Goal: Task Accomplishment & Management: Complete application form

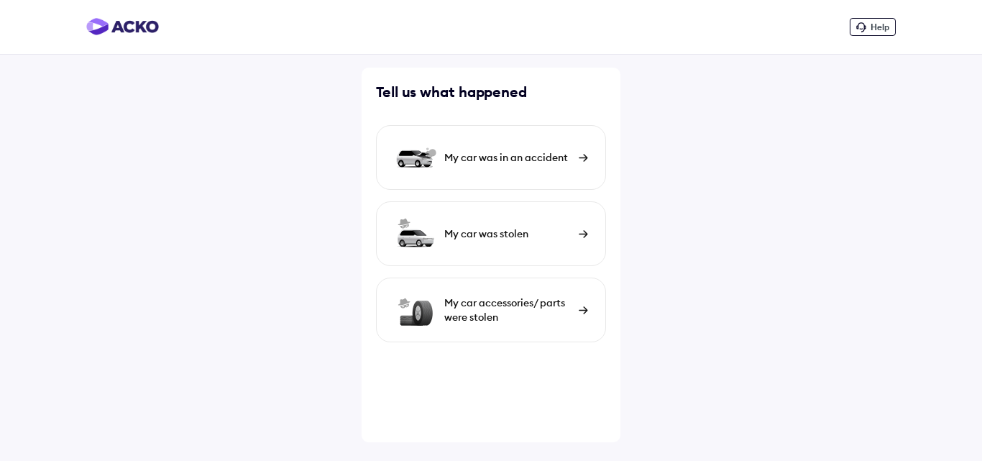
click at [549, 158] on div "My car was in an accident" at bounding box center [507, 157] width 127 height 14
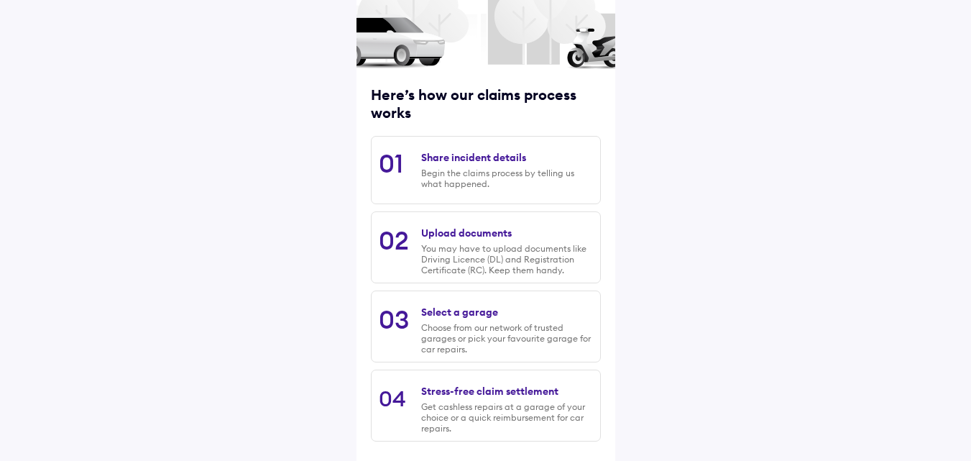
scroll to position [183, 0]
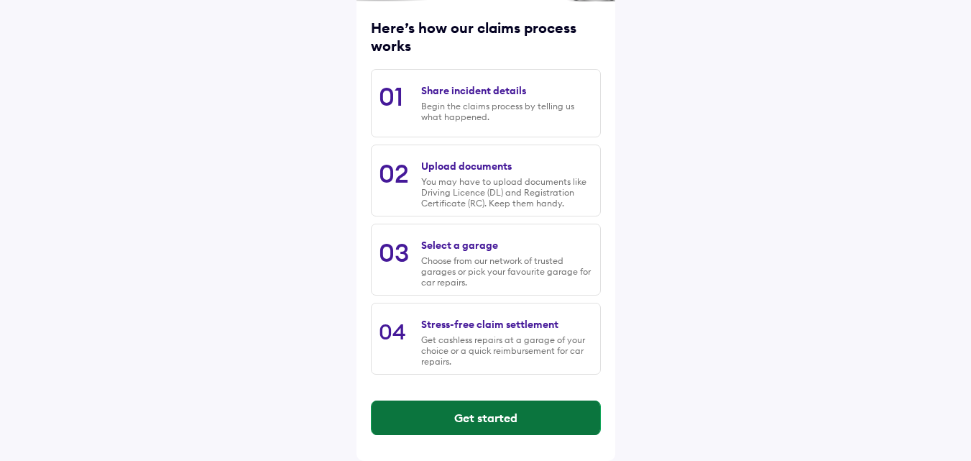
click at [507, 421] on button "Get started" at bounding box center [486, 417] width 229 height 35
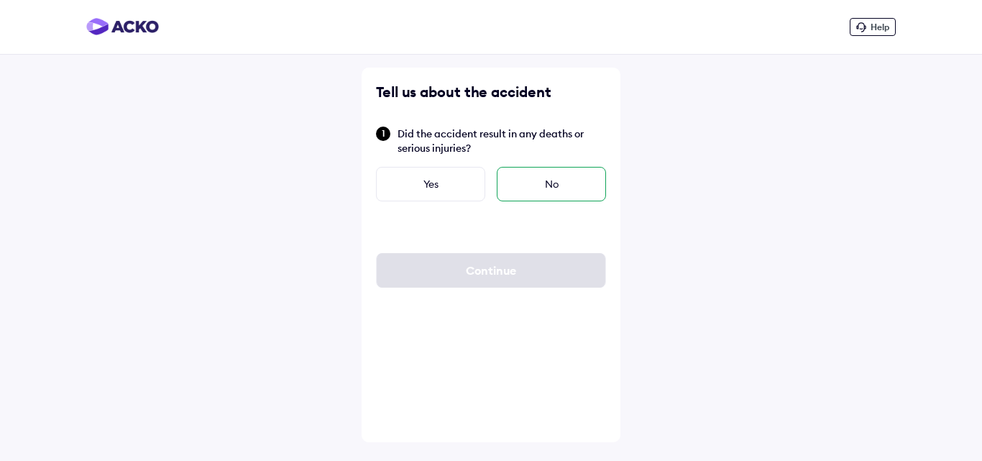
click at [541, 186] on div "No" at bounding box center [551, 184] width 109 height 35
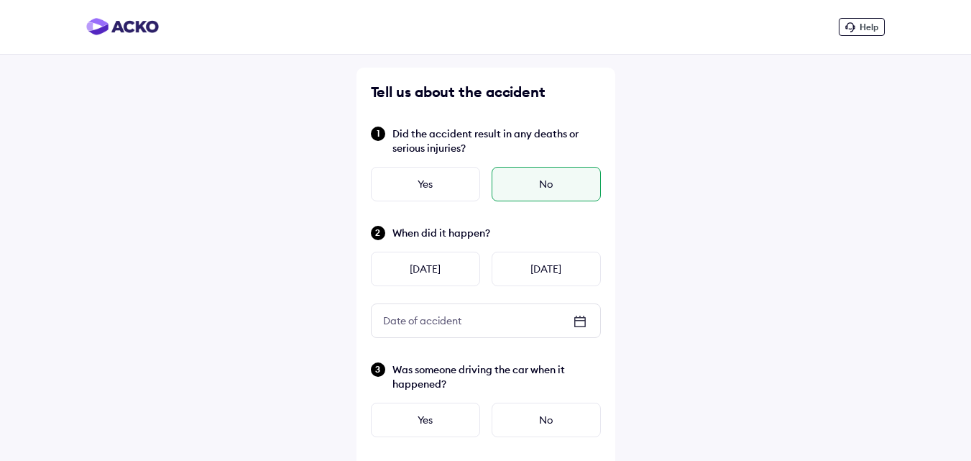
click at [577, 322] on icon at bounding box center [580, 321] width 17 height 17
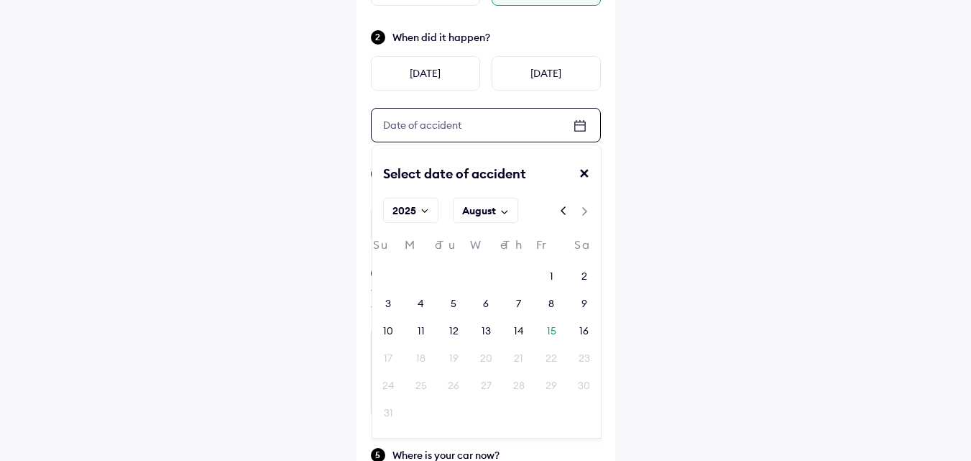
scroll to position [213, 0]
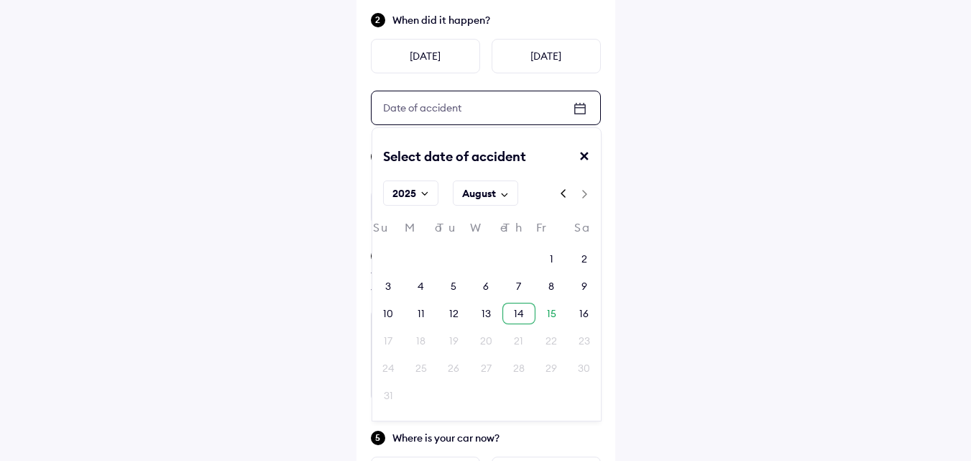
click at [519, 312] on div "14" at bounding box center [519, 313] width 10 height 14
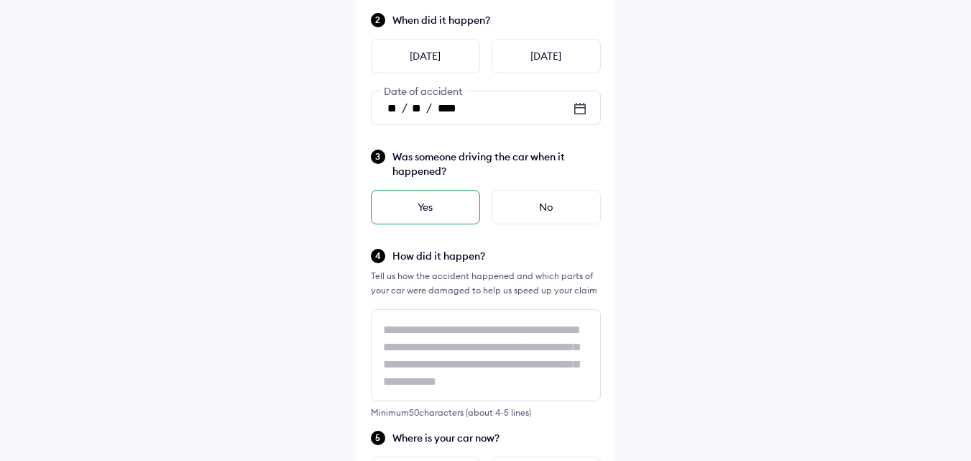
click at [427, 205] on div "Yes" at bounding box center [425, 207] width 109 height 35
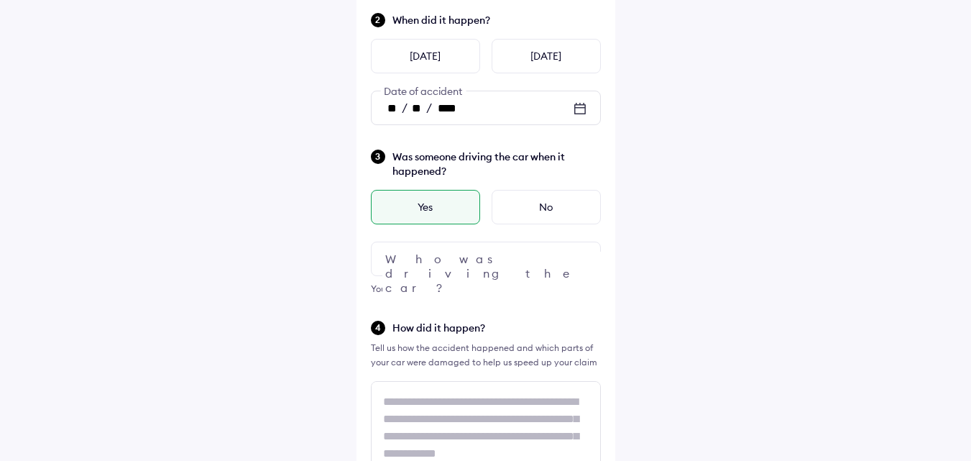
click at [580, 259] on img at bounding box center [580, 258] width 17 height 17
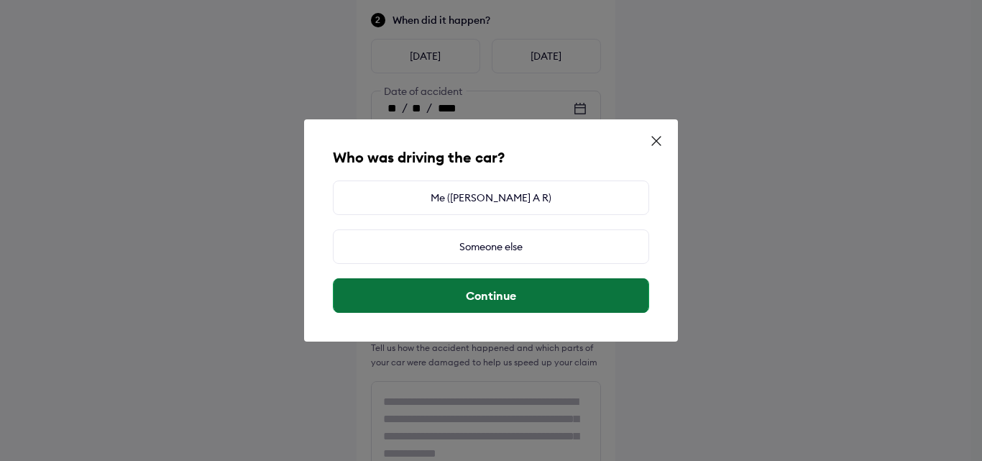
click at [526, 293] on button "Continue" at bounding box center [491, 295] width 315 height 35
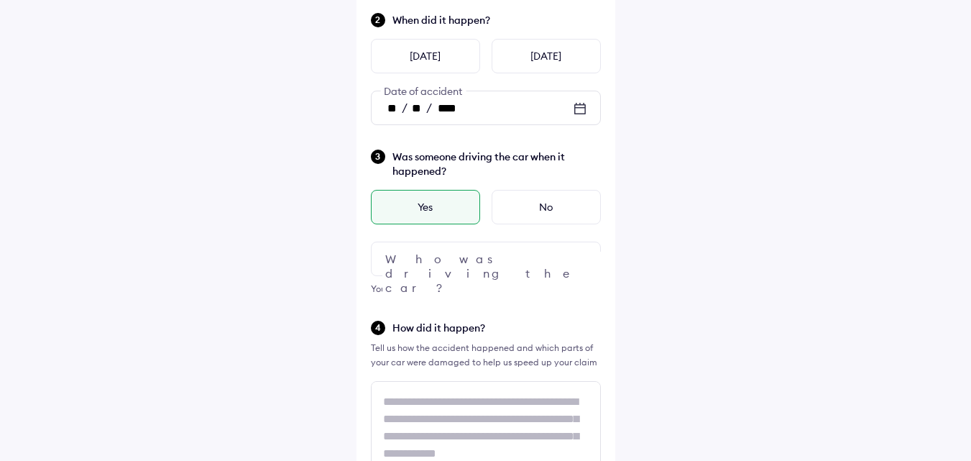
click at [429, 205] on div "Yes" at bounding box center [425, 207] width 109 height 35
click at [579, 254] on img at bounding box center [580, 258] width 17 height 17
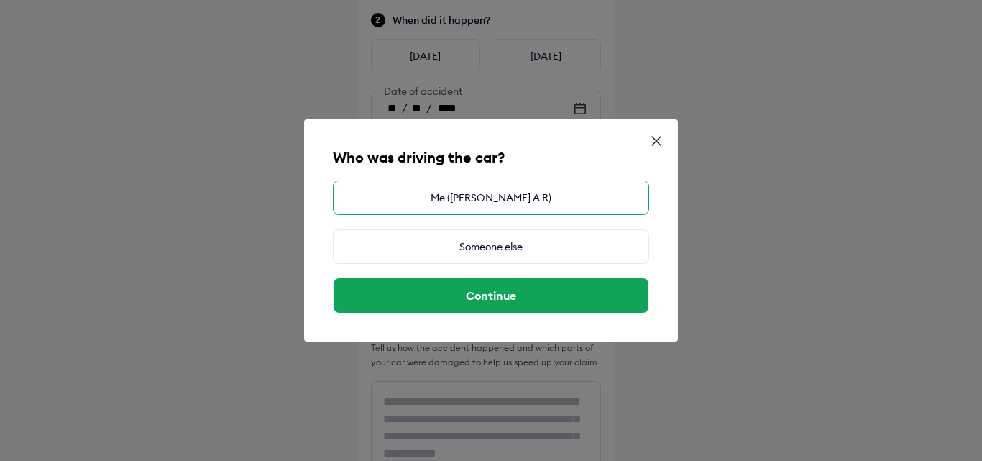
click at [491, 200] on div "Me ([PERSON_NAME] A R)" at bounding box center [491, 197] width 316 height 35
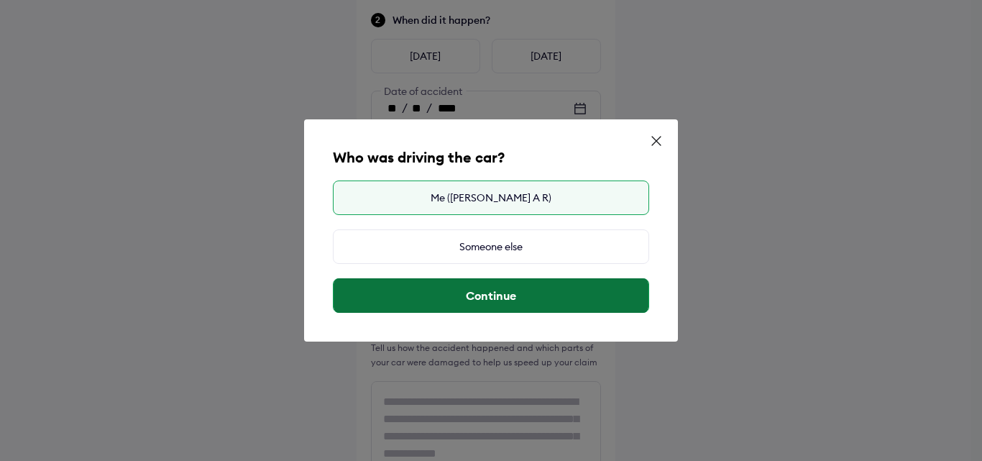
click at [494, 295] on button "Continue" at bounding box center [491, 295] width 315 height 35
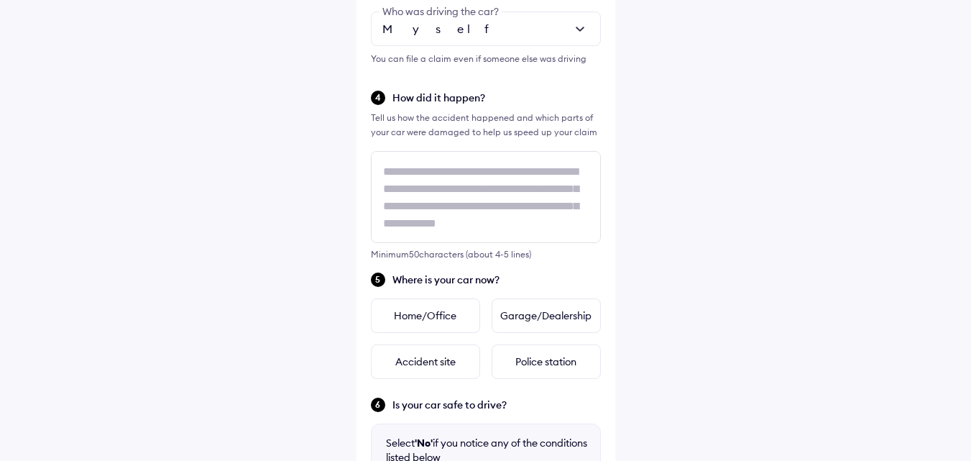
scroll to position [457, 0]
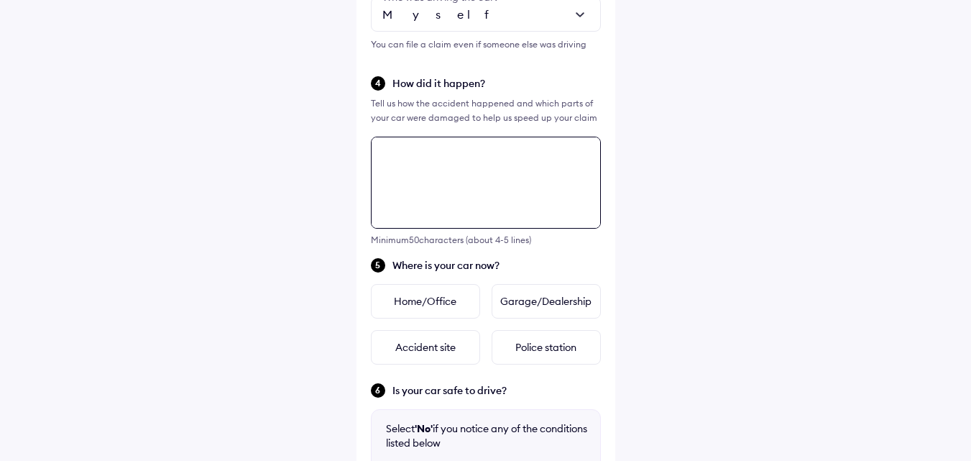
click at [426, 161] on div "Tell us about the accident Did the accident result in any deaths or serious inj…" at bounding box center [486, 192] width 259 height 1165
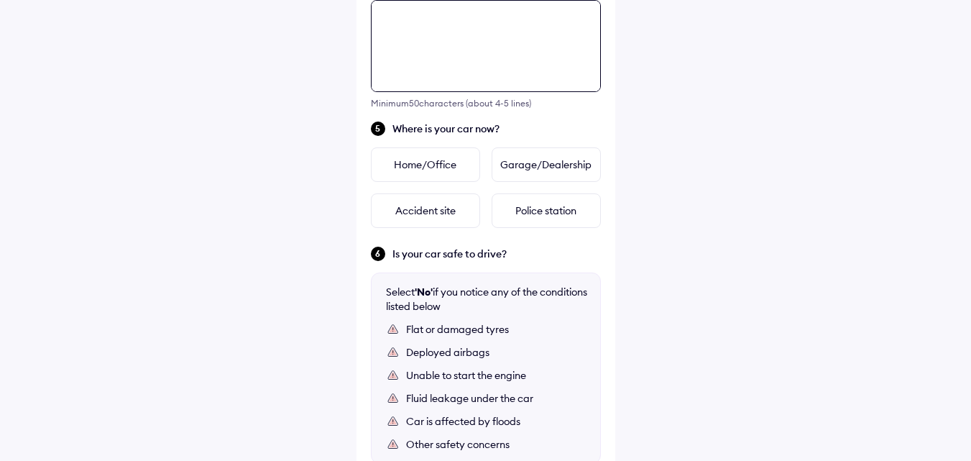
click at [436, 43] on textarea at bounding box center [486, 46] width 230 height 92
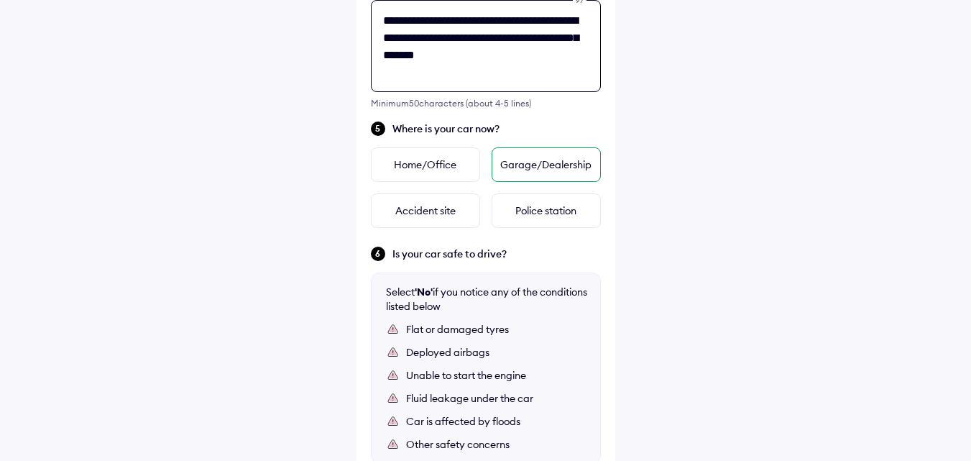
type textarea "**********"
click at [513, 170] on div "Garage/Dealership" at bounding box center [546, 164] width 109 height 35
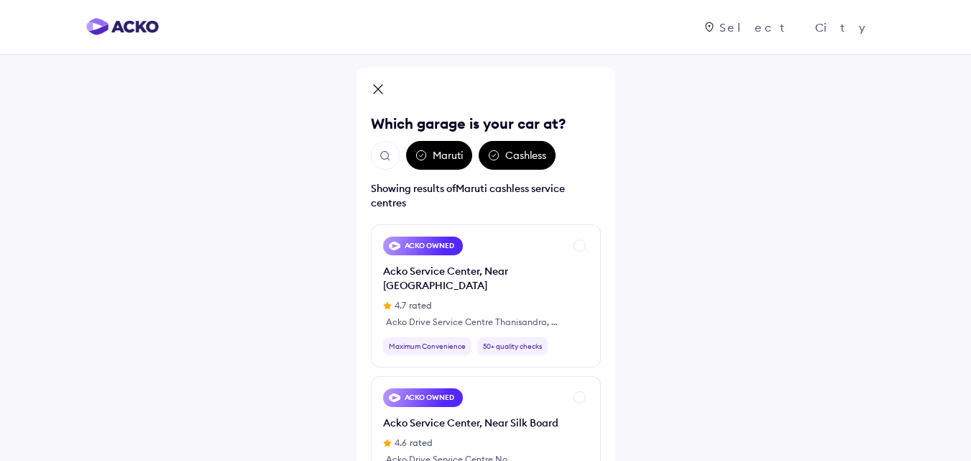
click at [448, 159] on div "Maruti" at bounding box center [439, 155] width 66 height 29
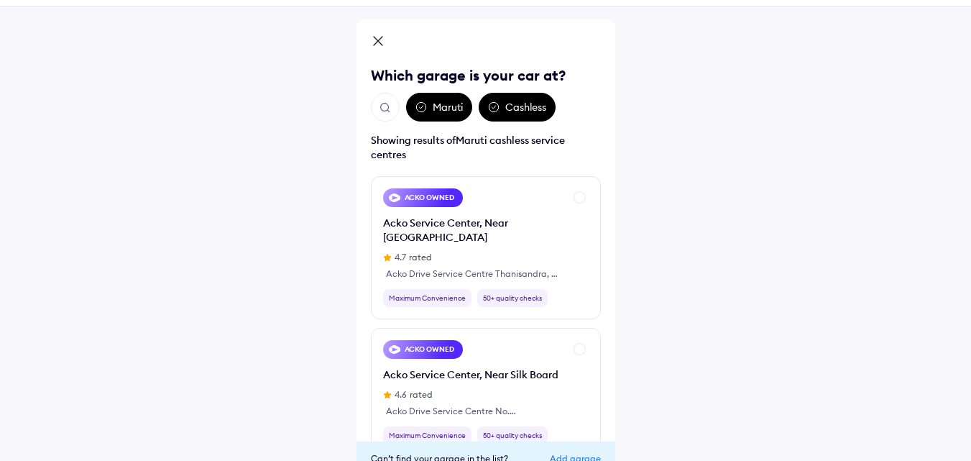
scroll to position [57, 0]
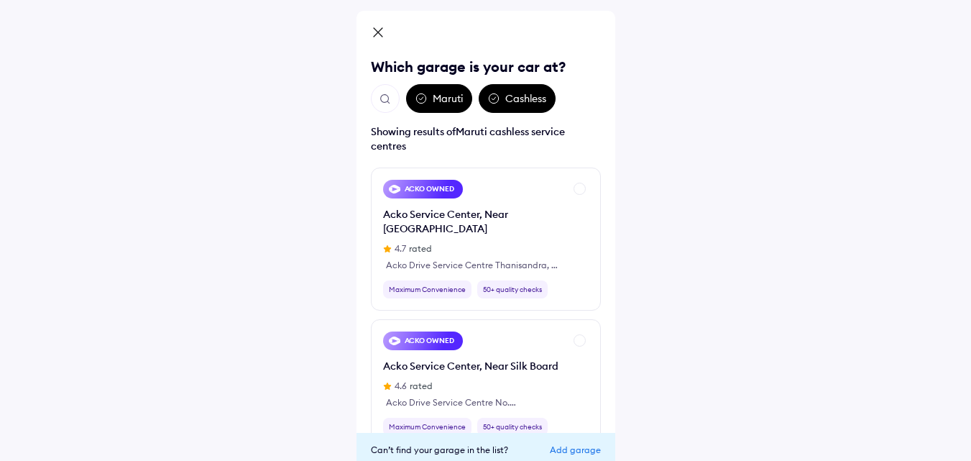
click at [516, 98] on div "Cashless" at bounding box center [517, 98] width 77 height 29
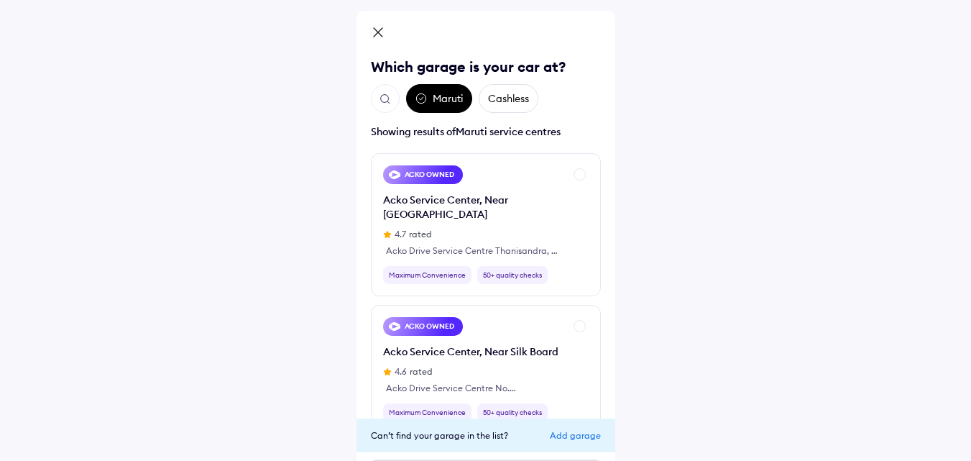
scroll to position [104, 0]
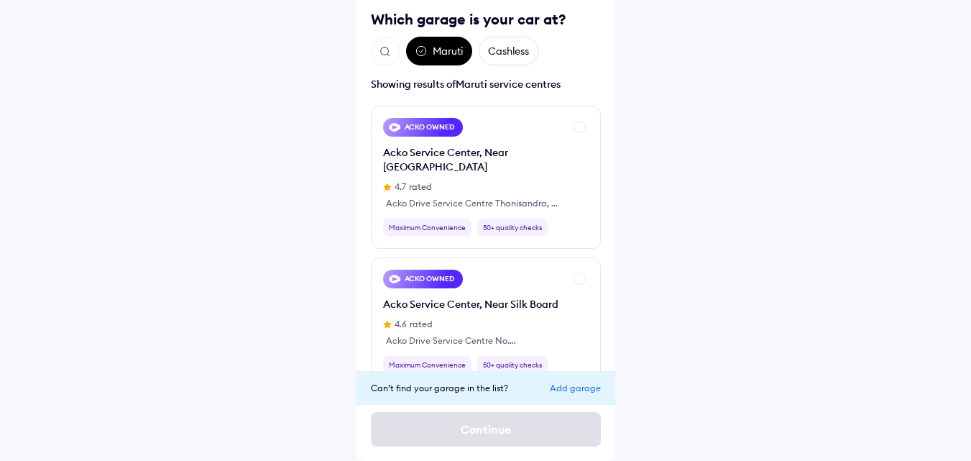
click at [438, 44] on div "Maruti" at bounding box center [439, 51] width 66 height 29
click at [581, 386] on div "Add garage" at bounding box center [575, 387] width 51 height 11
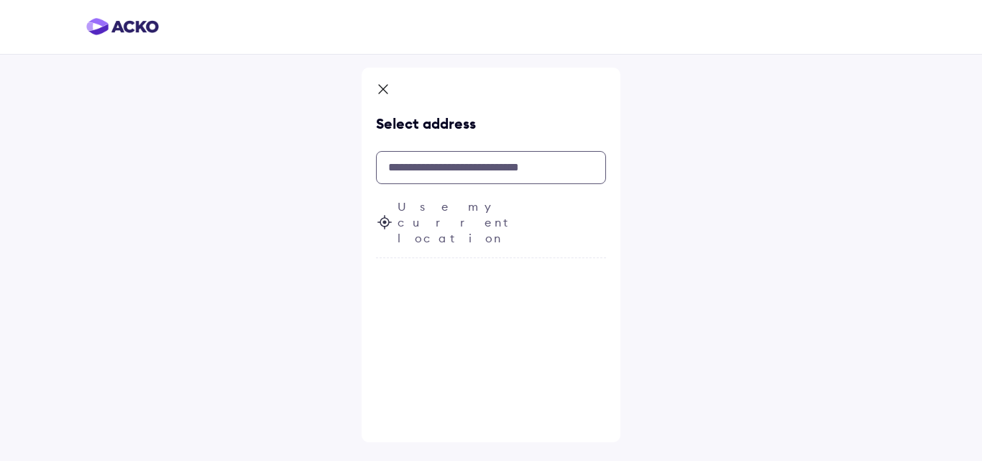
click at [539, 167] on input "text" at bounding box center [491, 167] width 230 height 33
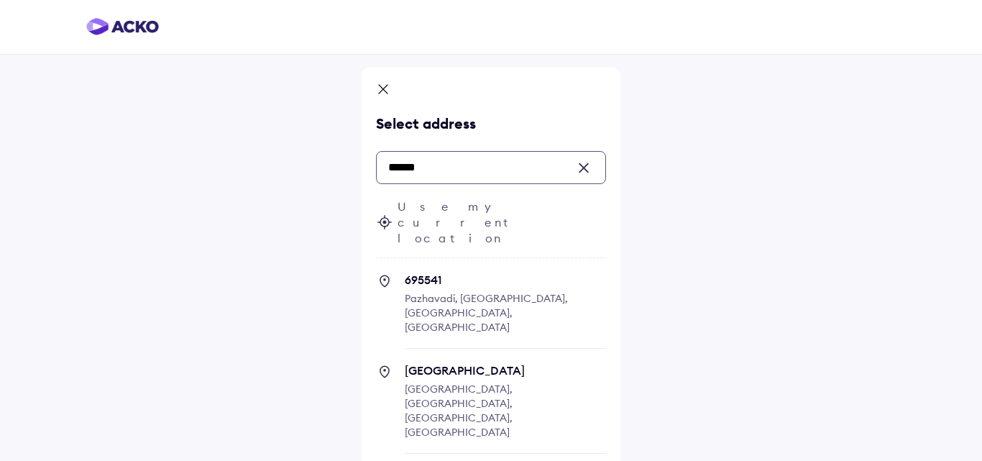
click at [440, 292] on span "Pazhavadi, [GEOGRAPHIC_DATA], [GEOGRAPHIC_DATA], [GEOGRAPHIC_DATA]" at bounding box center [486, 313] width 163 height 42
type input "******"
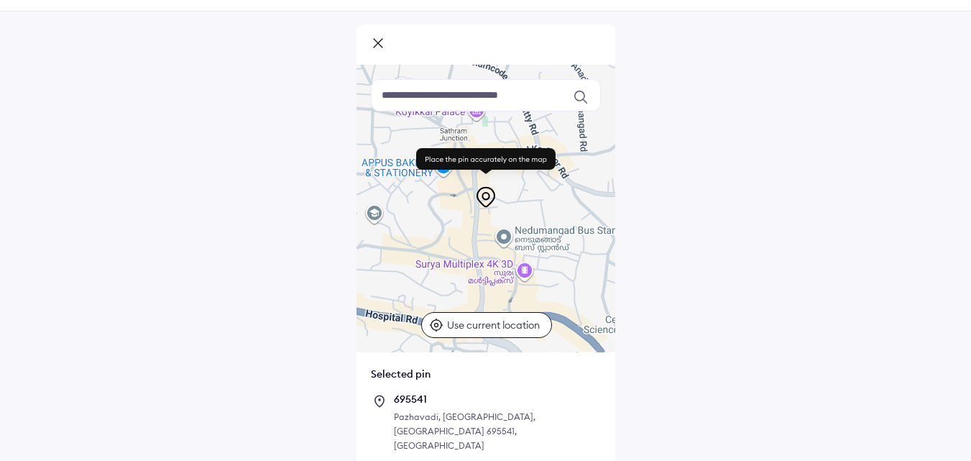
scroll to position [84, 0]
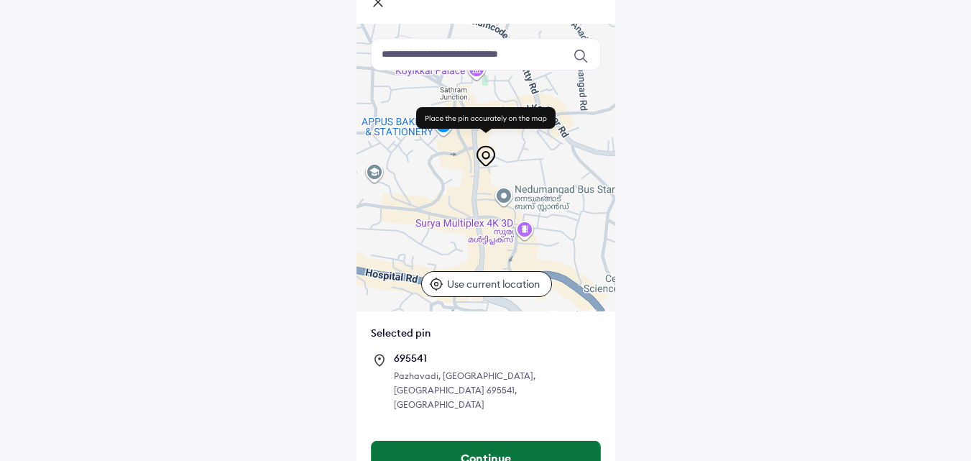
click at [499, 441] on button "Continue" at bounding box center [486, 458] width 229 height 35
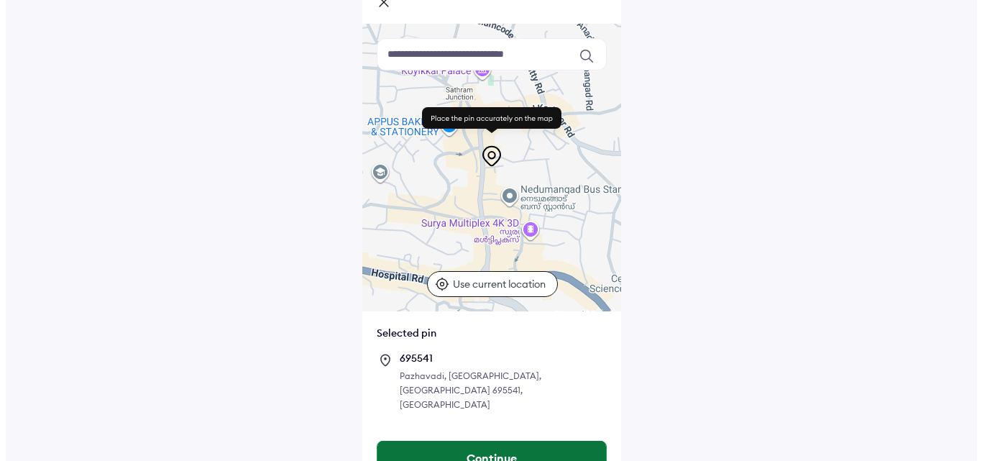
scroll to position [0, 0]
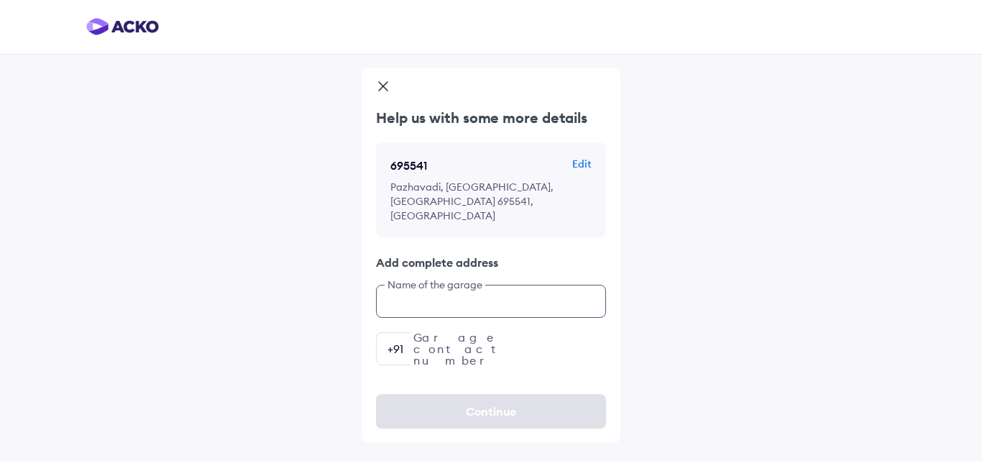
click at [498, 290] on input "text" at bounding box center [491, 301] width 230 height 33
type input "**********"
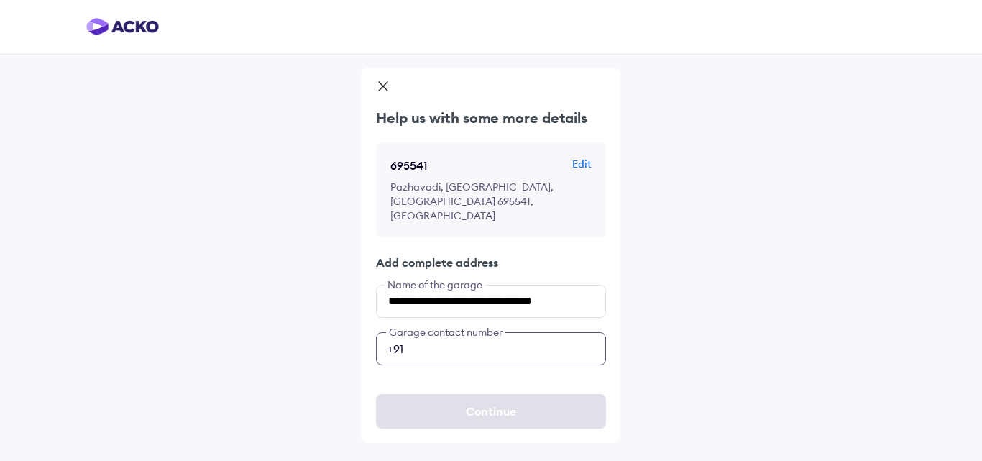
click at [463, 336] on input "number" at bounding box center [491, 348] width 230 height 33
type input "**********"
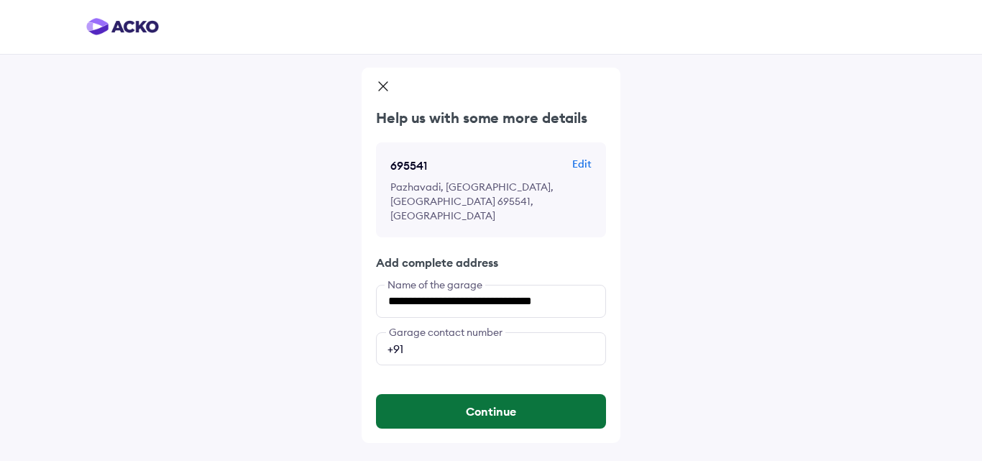
click at [517, 405] on button "Continue" at bounding box center [491, 411] width 230 height 35
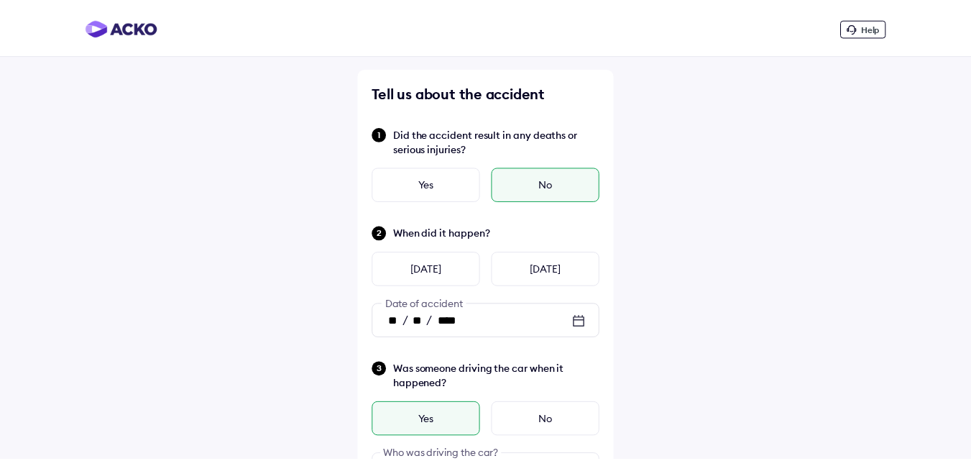
scroll to position [549, 0]
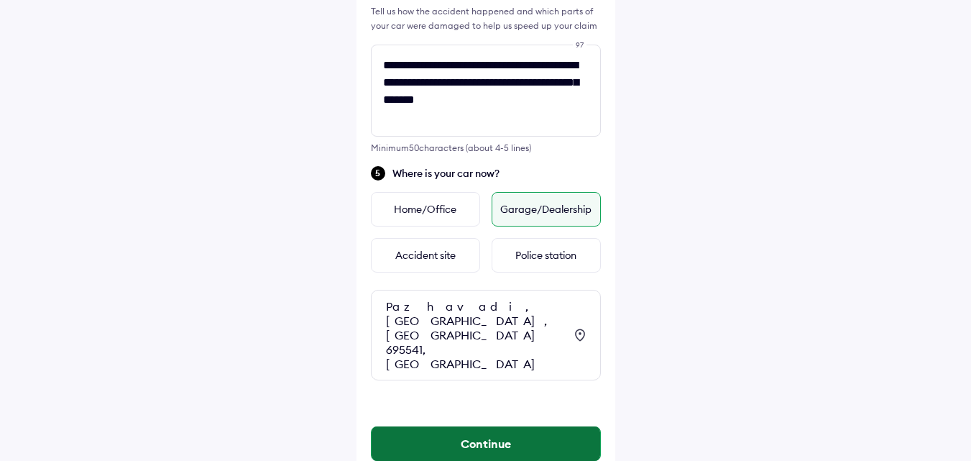
click at [514, 426] on button "Continue" at bounding box center [486, 443] width 229 height 35
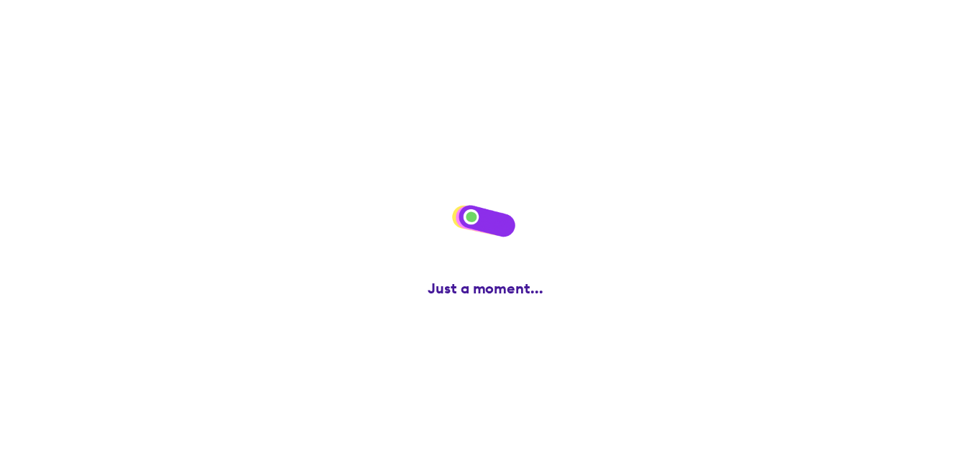
scroll to position [0, 0]
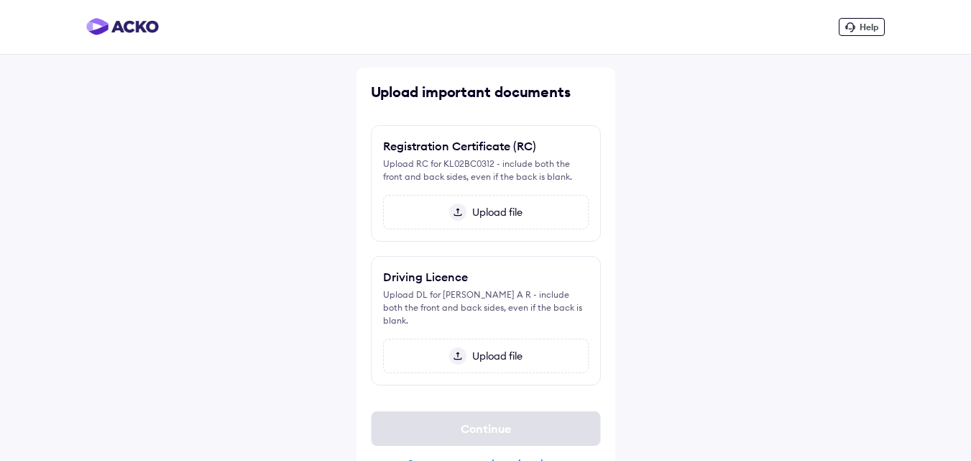
scroll to position [22, 0]
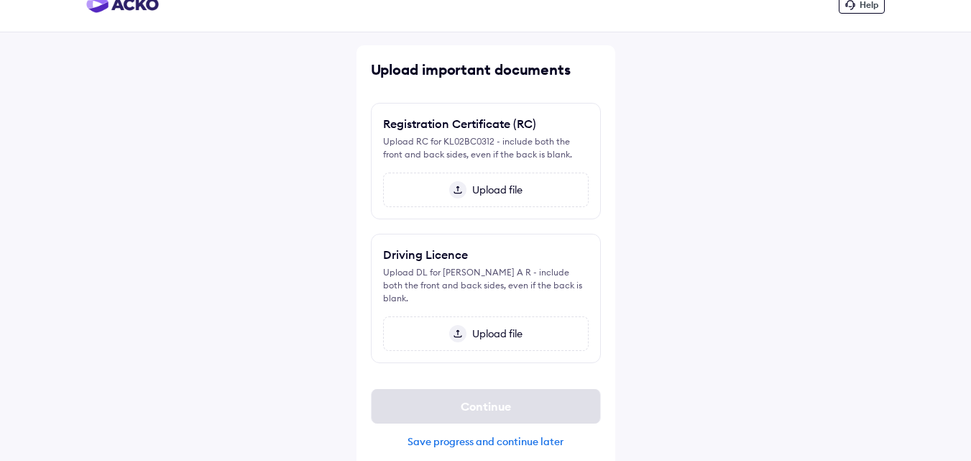
click at [483, 187] on span "Upload file" at bounding box center [495, 189] width 56 height 13
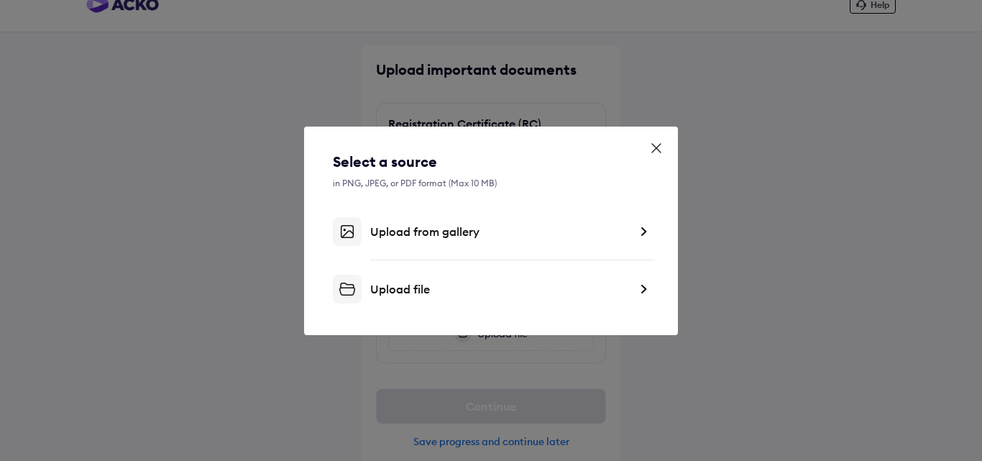
click at [439, 228] on div "Upload from gallery" at bounding box center [499, 231] width 259 height 14
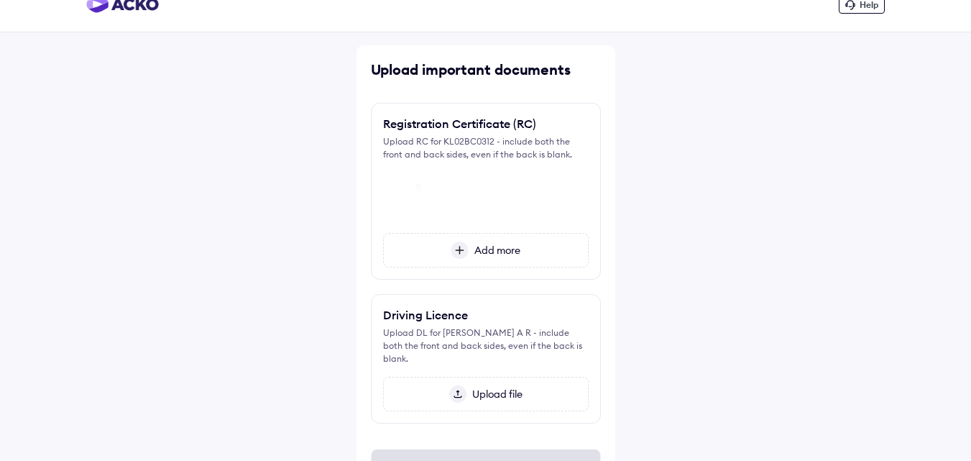
click at [489, 387] on span "Upload file" at bounding box center [495, 393] width 56 height 13
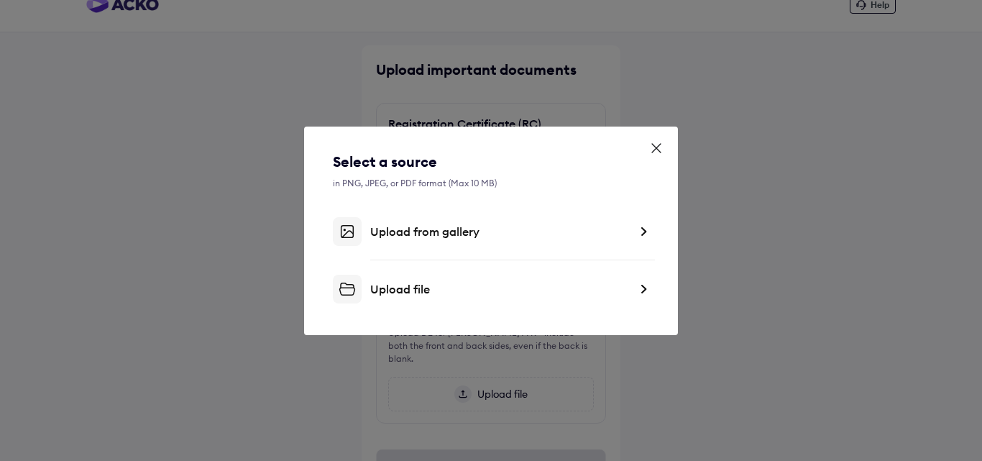
click at [403, 228] on div "Upload from gallery" at bounding box center [499, 231] width 259 height 14
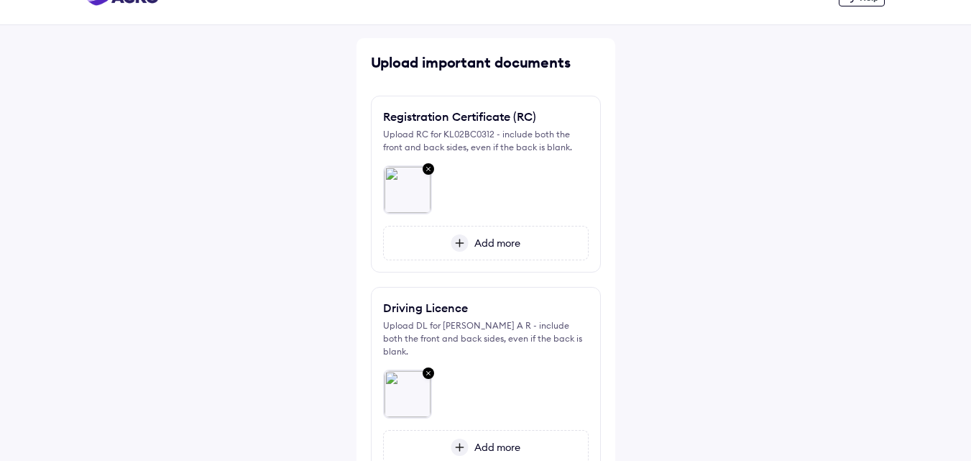
scroll to position [27, 0]
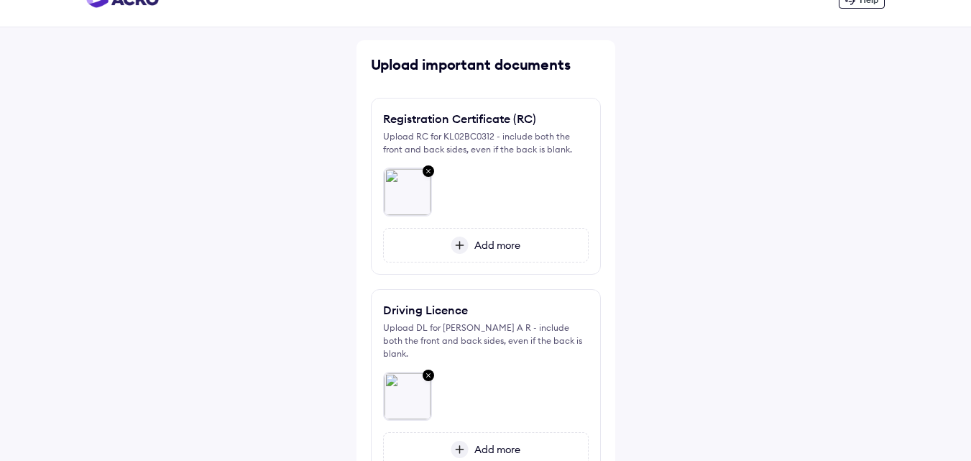
click at [498, 245] on span "Add more" at bounding box center [495, 245] width 52 height 13
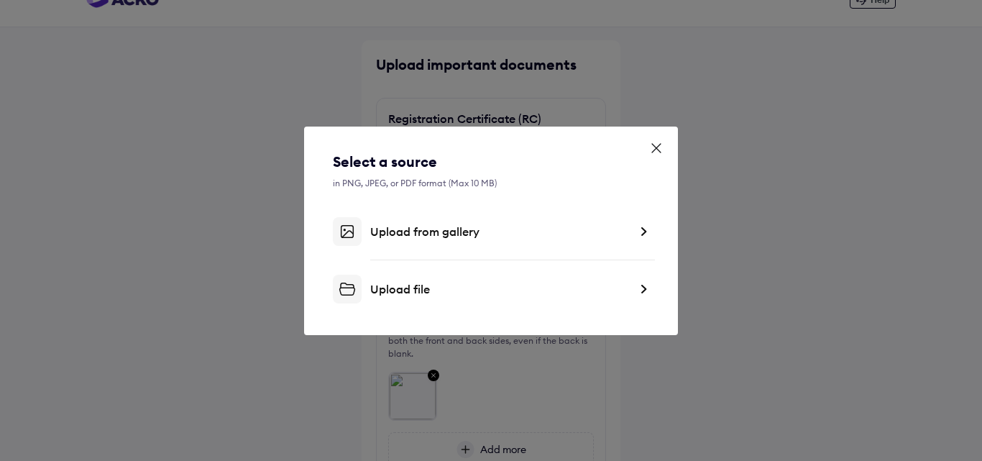
click at [405, 235] on div "Upload from gallery" at bounding box center [499, 231] width 259 height 14
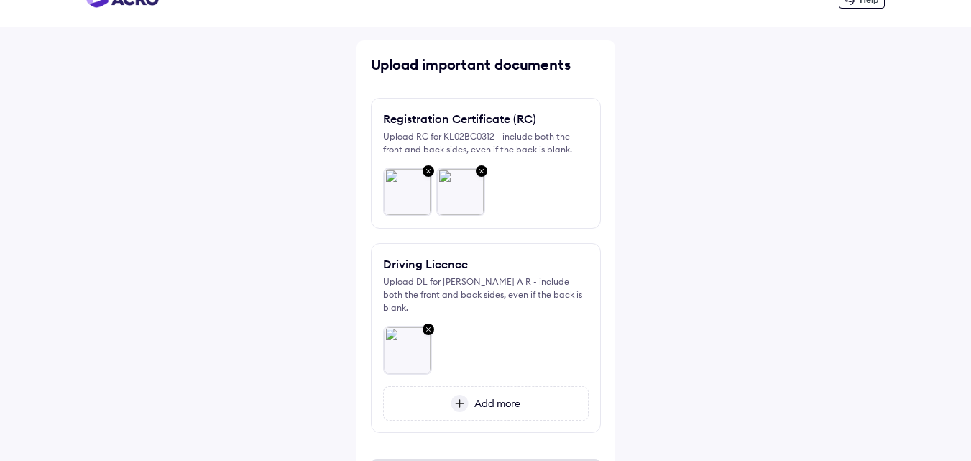
click at [493, 397] on span "Add more" at bounding box center [495, 403] width 52 height 13
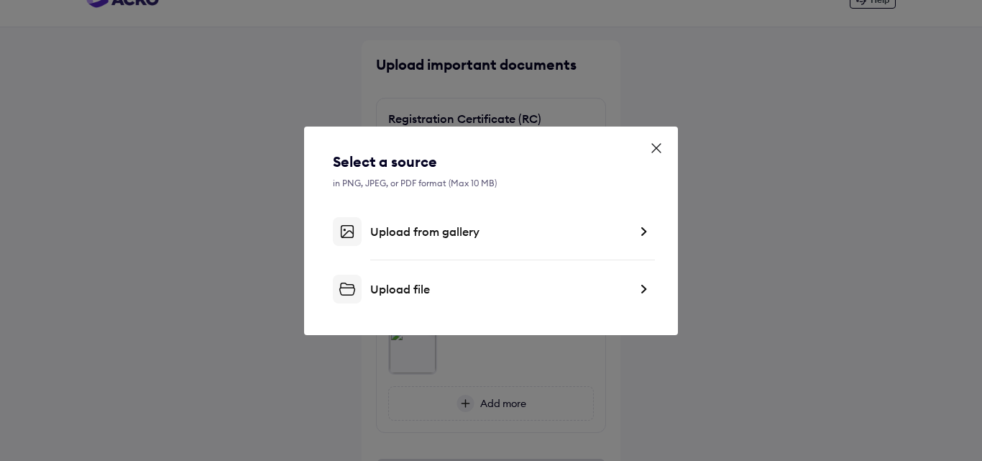
click at [393, 231] on div "Upload from gallery" at bounding box center [499, 231] width 259 height 14
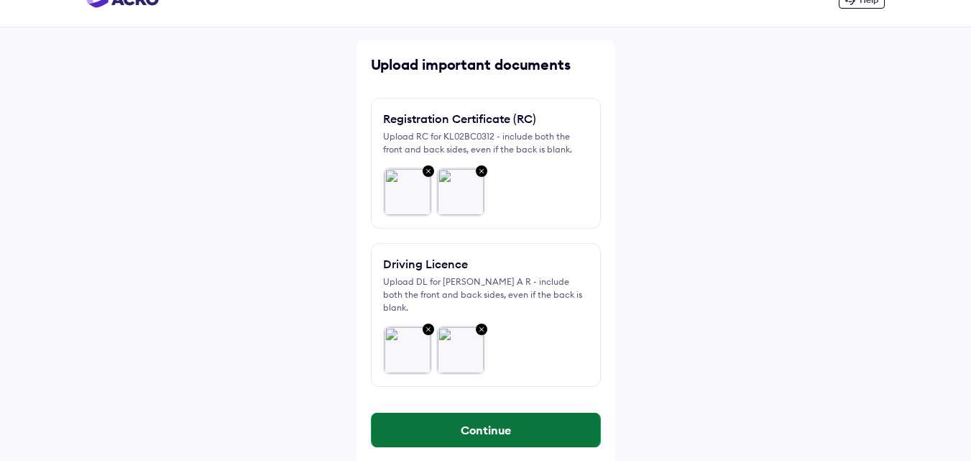
click at [484, 423] on button "Continue" at bounding box center [486, 430] width 229 height 35
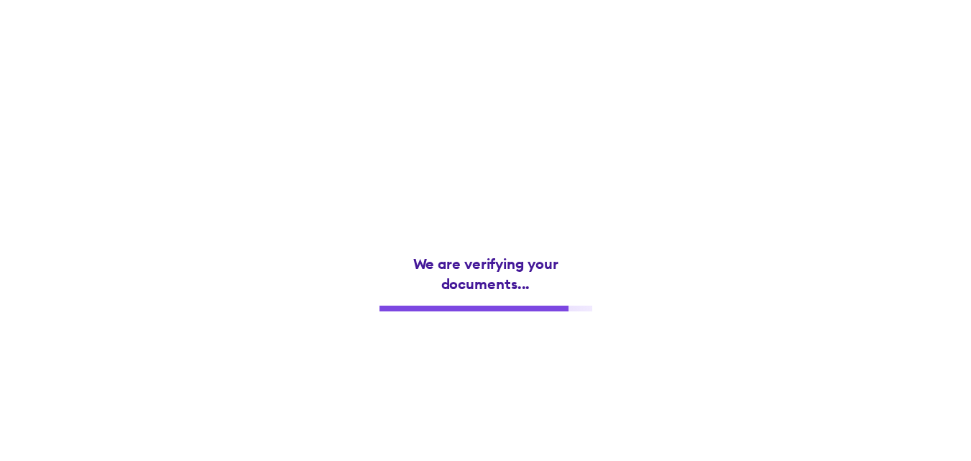
scroll to position [0, 0]
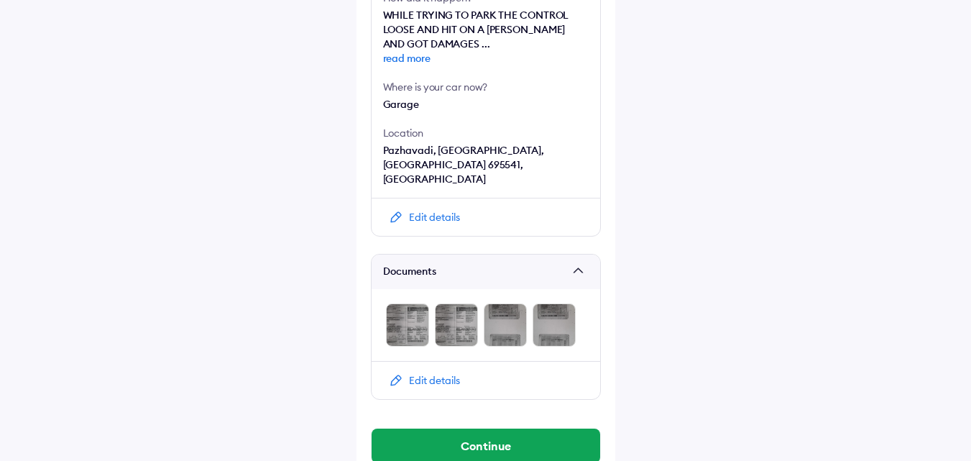
scroll to position [574, 0]
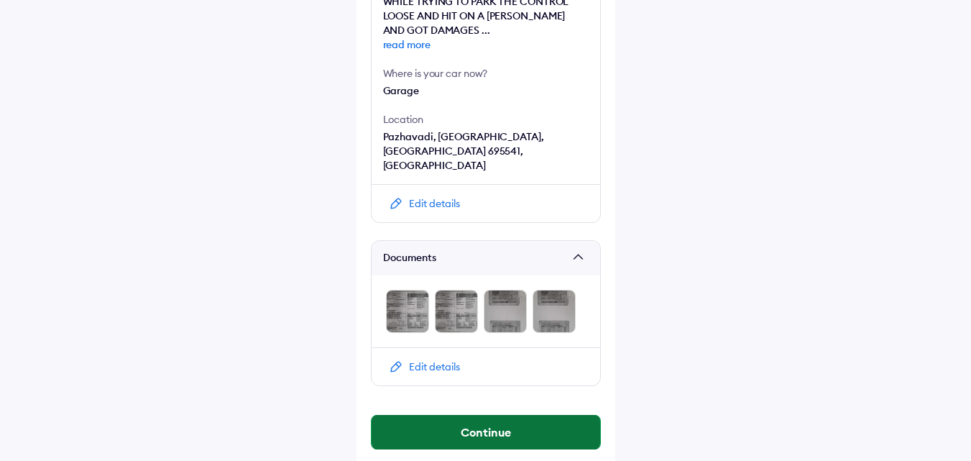
click at [493, 419] on button "Continue" at bounding box center [486, 432] width 229 height 35
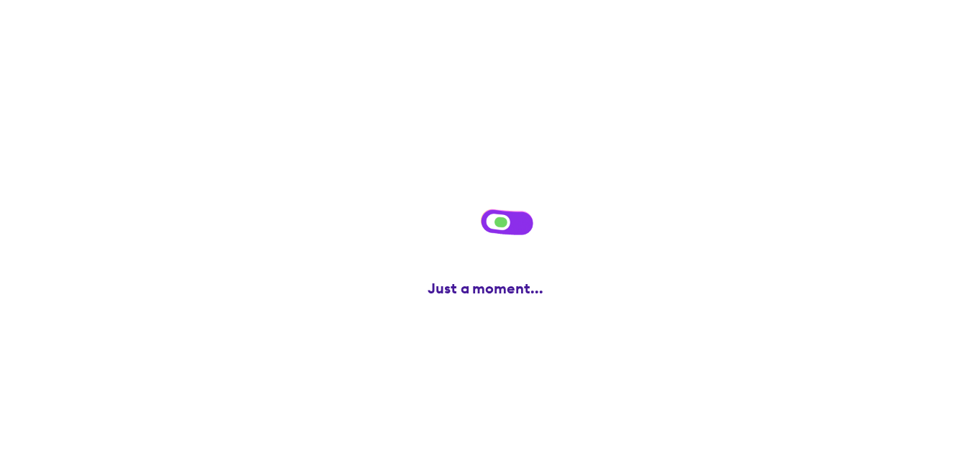
scroll to position [0, 0]
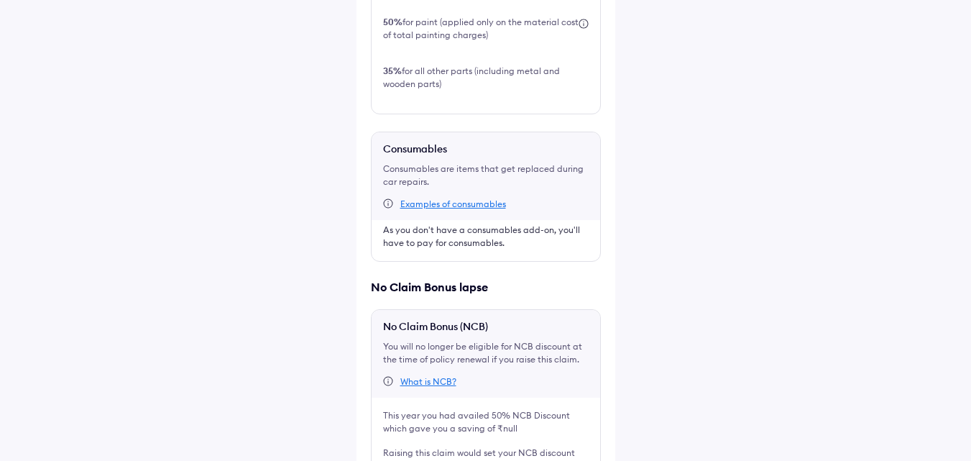
scroll to position [699, 0]
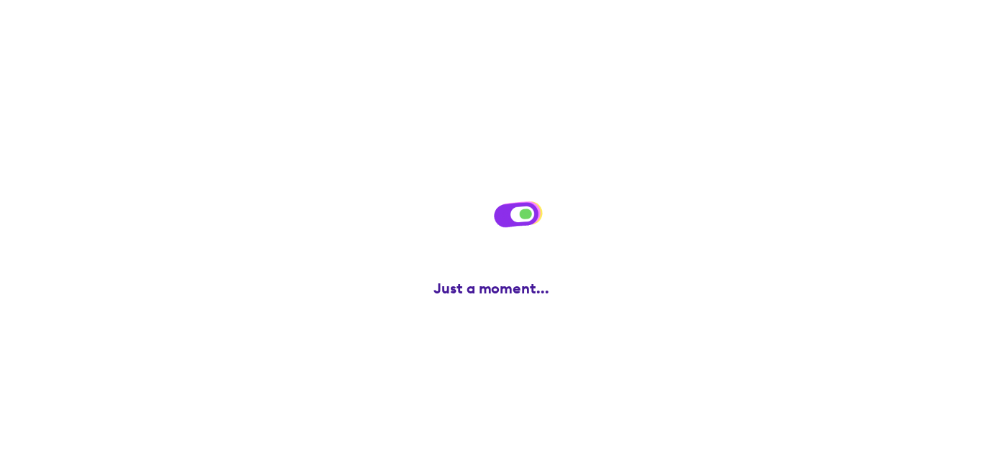
scroll to position [0, 0]
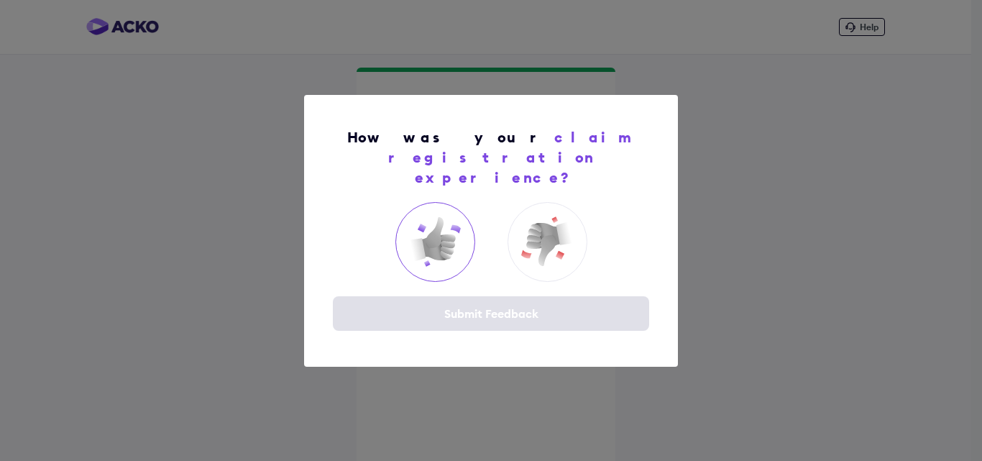
click at [442, 232] on img at bounding box center [435, 242] width 58 height 58
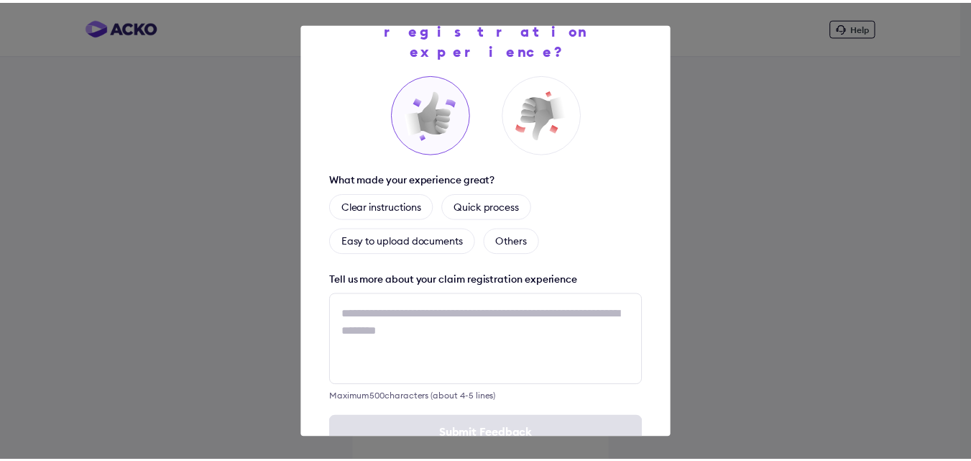
scroll to position [85, 0]
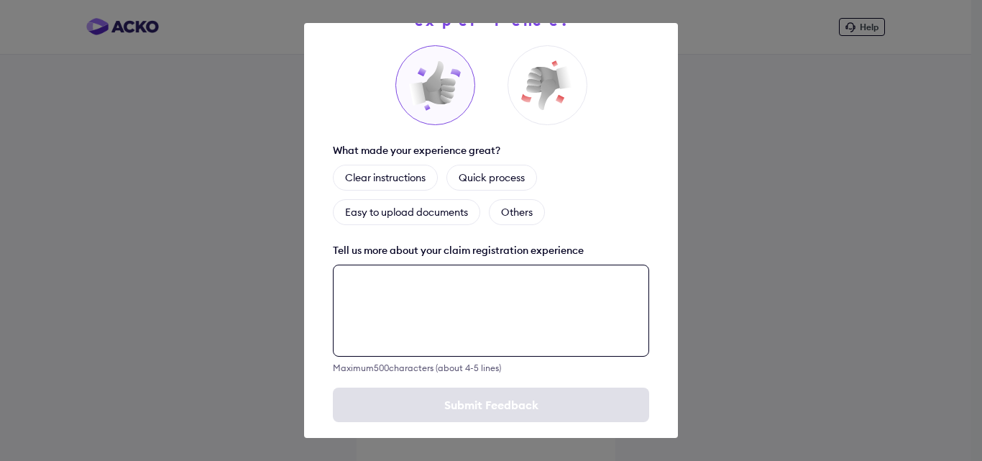
click at [485, 290] on textarea at bounding box center [491, 311] width 316 height 92
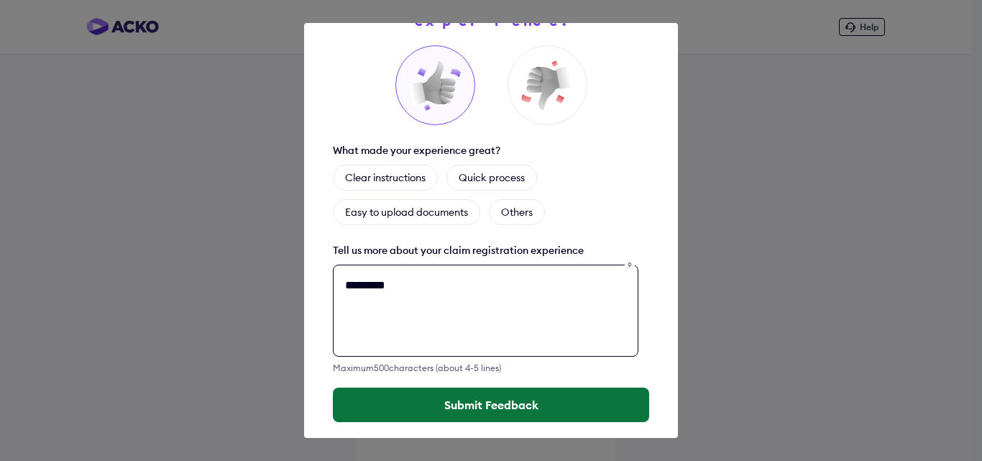
type textarea "*********"
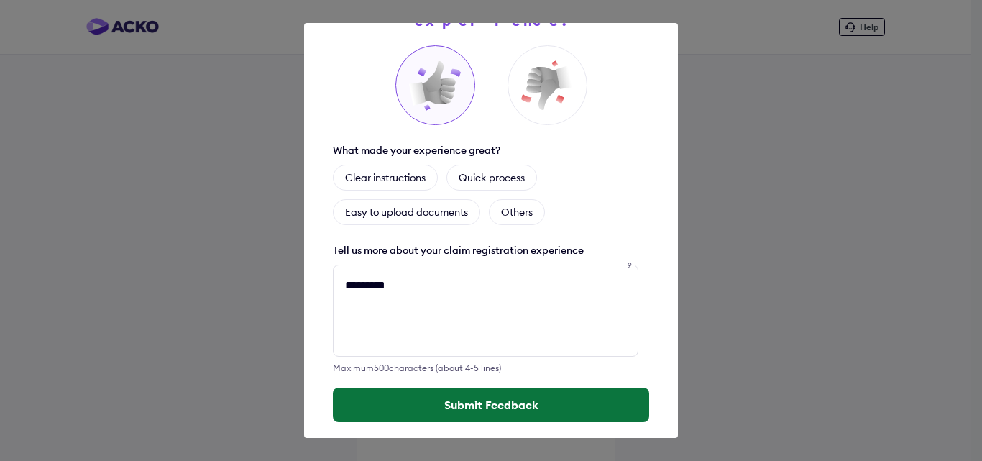
click at [420, 387] on button "Submit Feedback" at bounding box center [491, 404] width 316 height 35
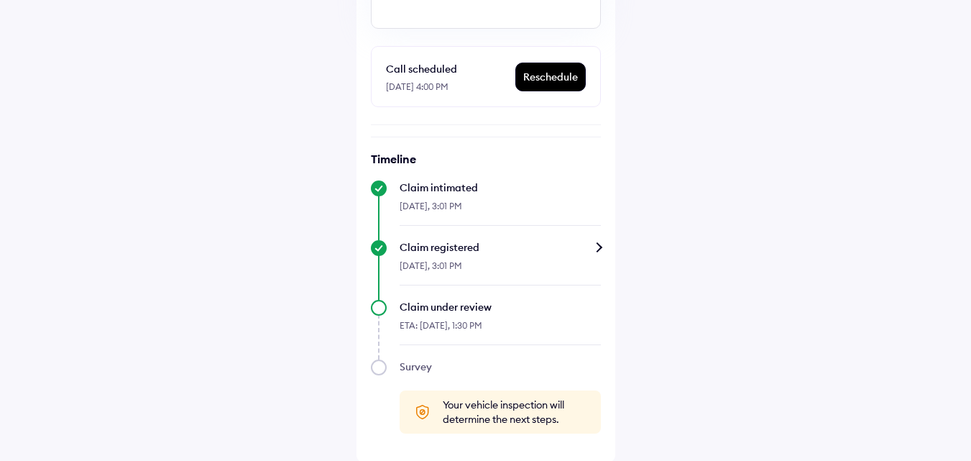
scroll to position [274, 0]
click at [597, 242] on div "Claim registered" at bounding box center [500, 246] width 201 height 14
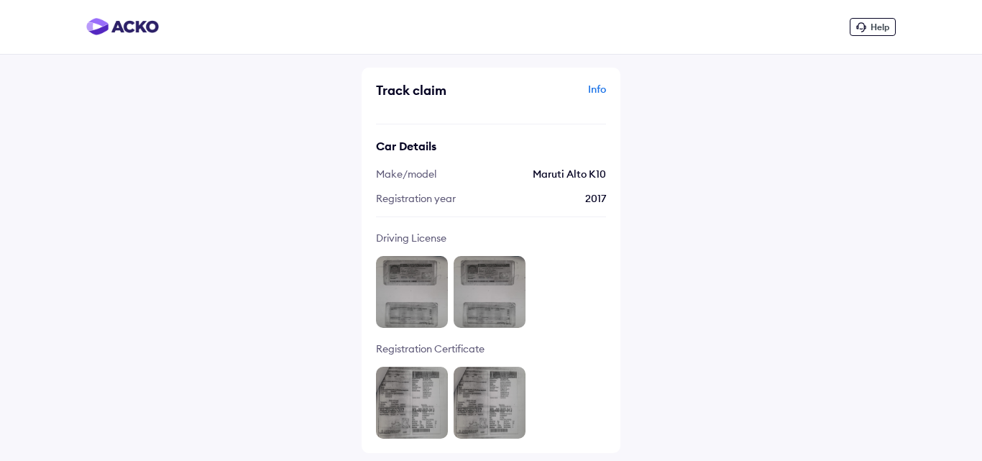
click at [594, 88] on div "Info" at bounding box center [550, 95] width 111 height 27
